Goal: Navigation & Orientation: Find specific page/section

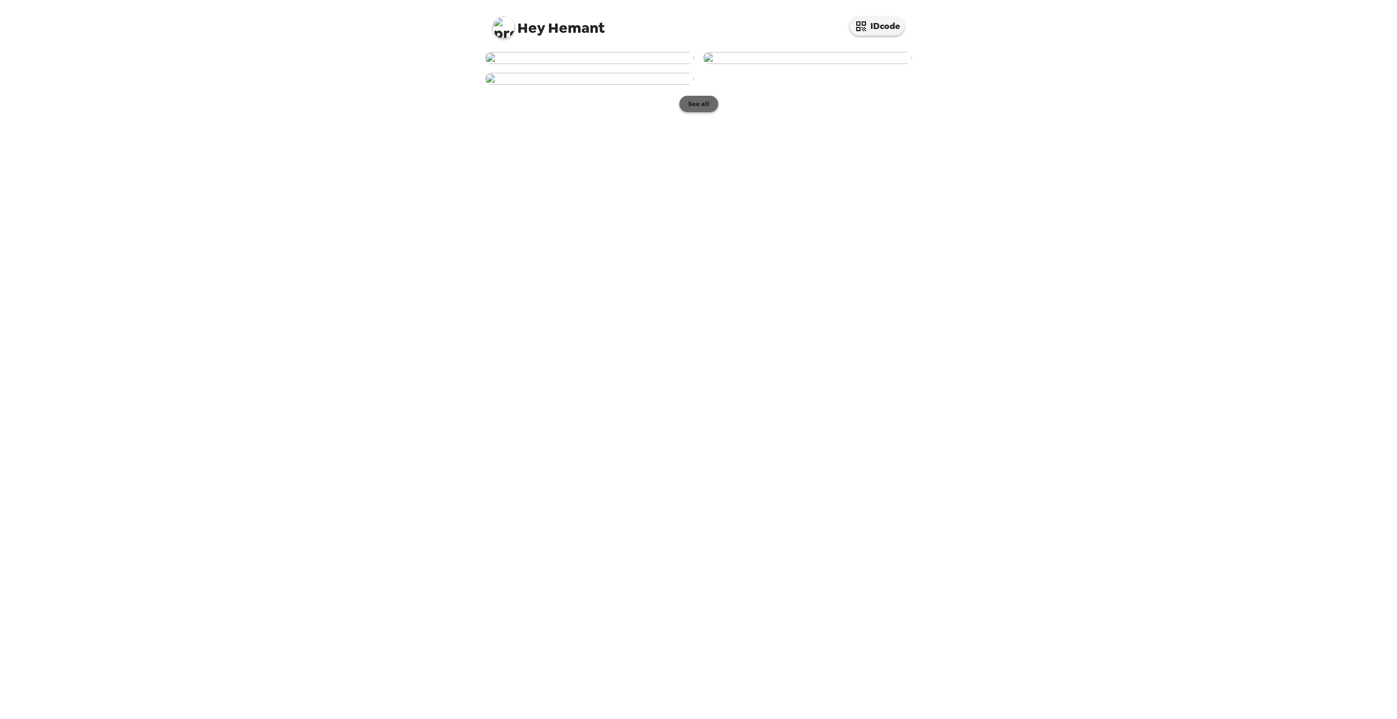
click at [701, 112] on button "See all" at bounding box center [698, 104] width 39 height 16
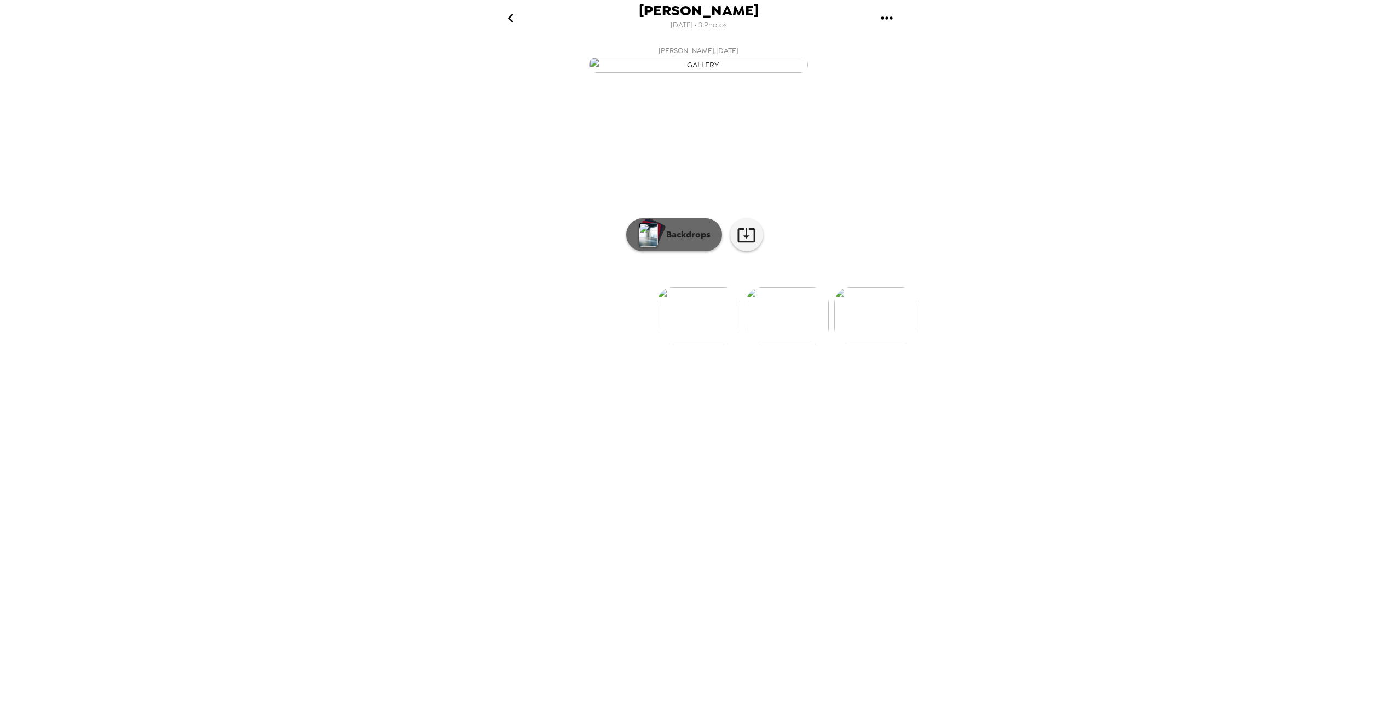
click at [675, 241] on p "Backdrops" at bounding box center [686, 234] width 50 height 13
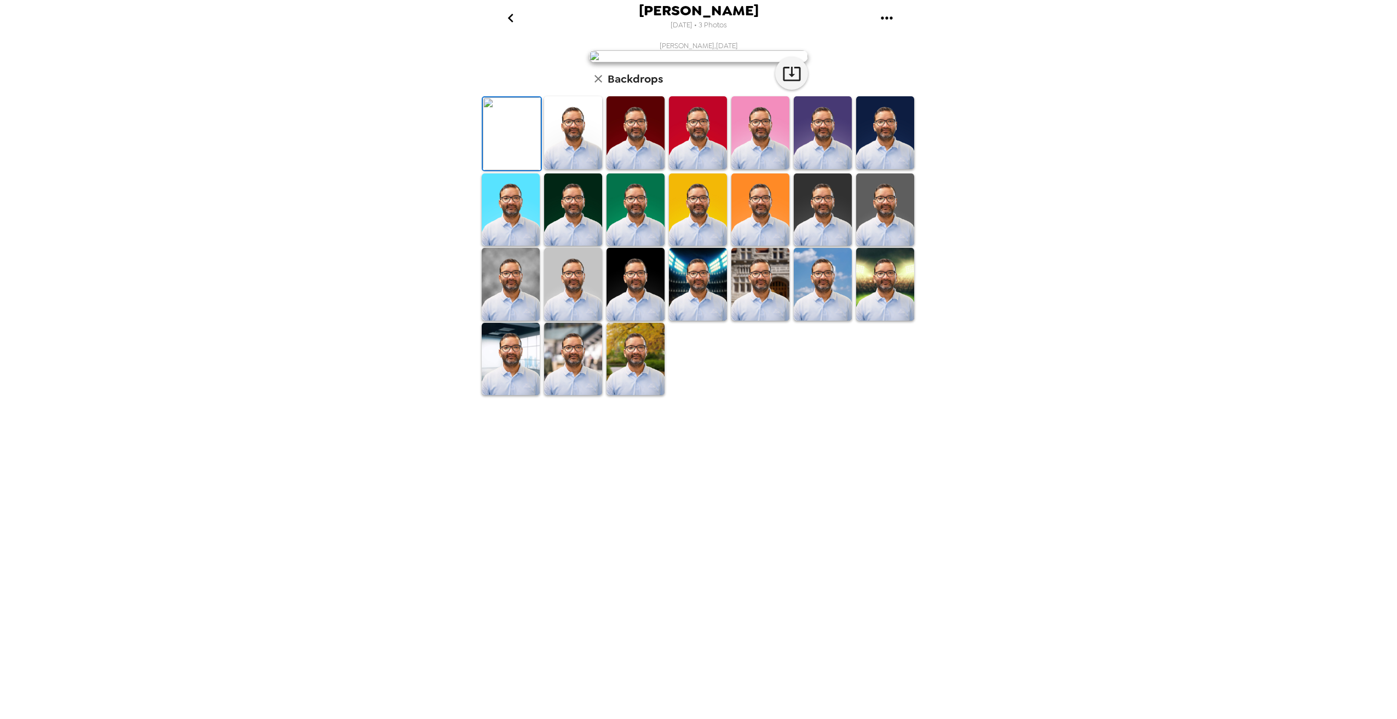
click at [580, 169] on img at bounding box center [573, 132] width 58 height 73
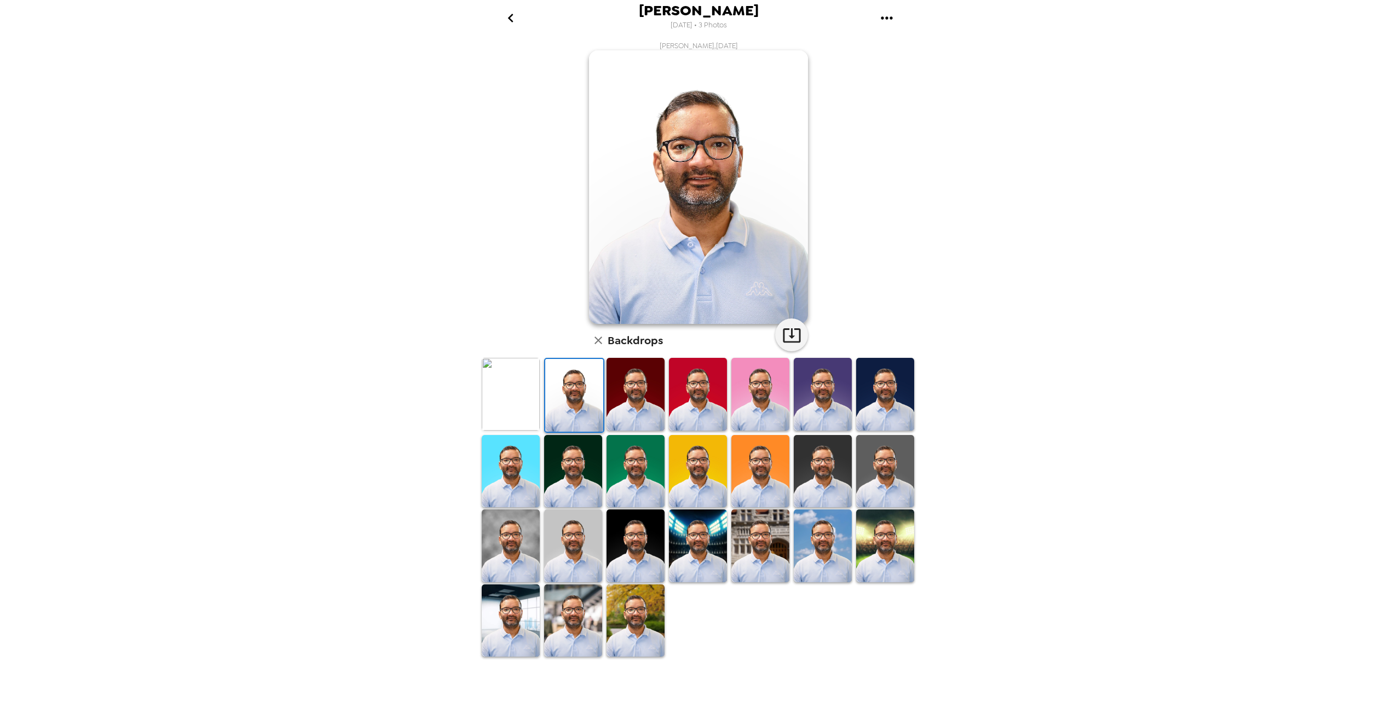
click at [627, 392] on img at bounding box center [636, 394] width 58 height 73
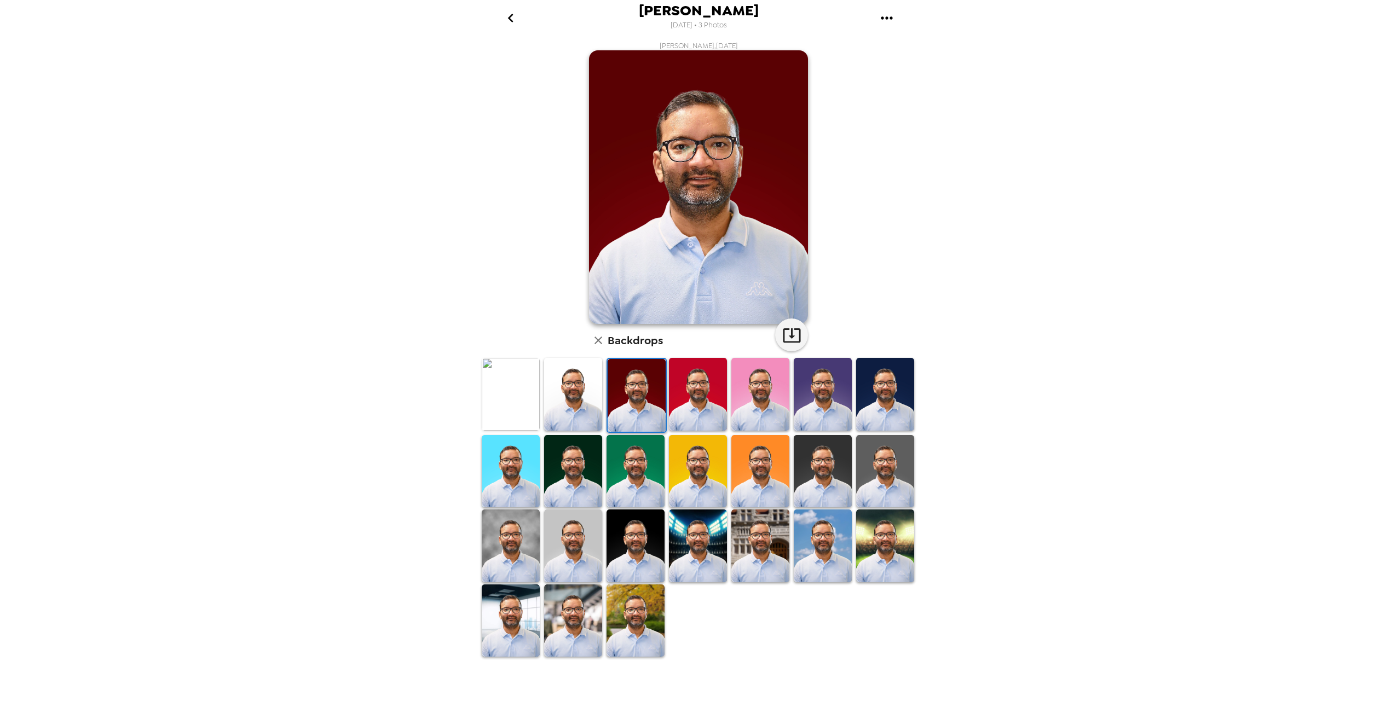
click at [506, 380] on img at bounding box center [511, 394] width 58 height 73
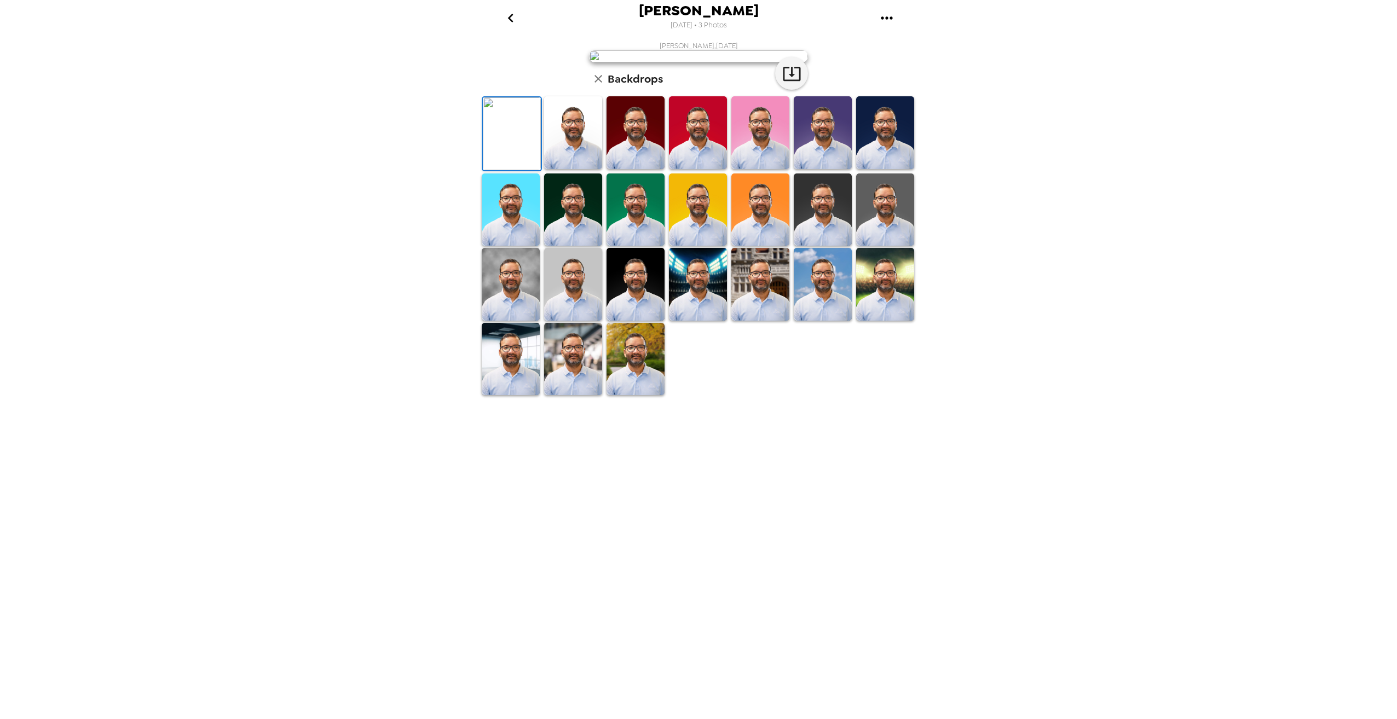
click at [507, 18] on icon "go back" at bounding box center [511, 18] width 18 height 18
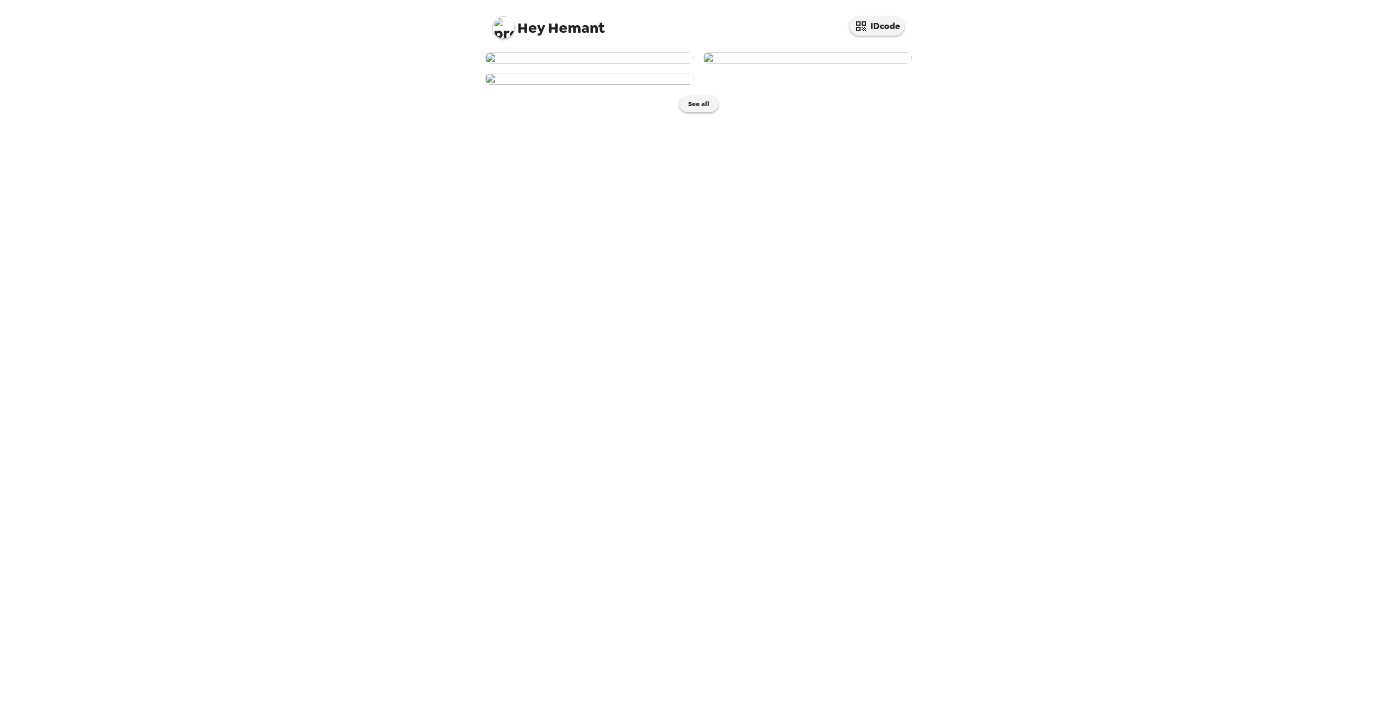
click at [589, 85] on img at bounding box center [589, 79] width 209 height 12
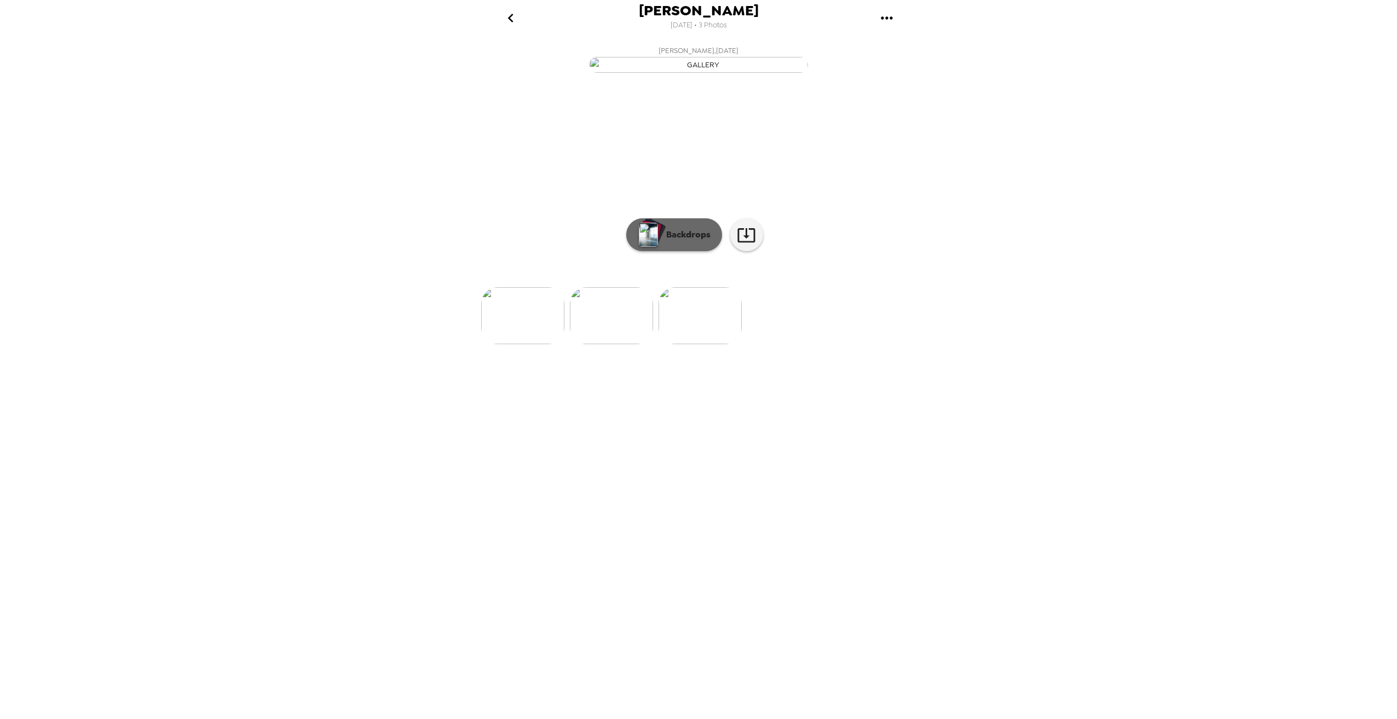
click at [684, 241] on p "Backdrops" at bounding box center [686, 234] width 50 height 13
